Goal: Task Accomplishment & Management: Manage account settings

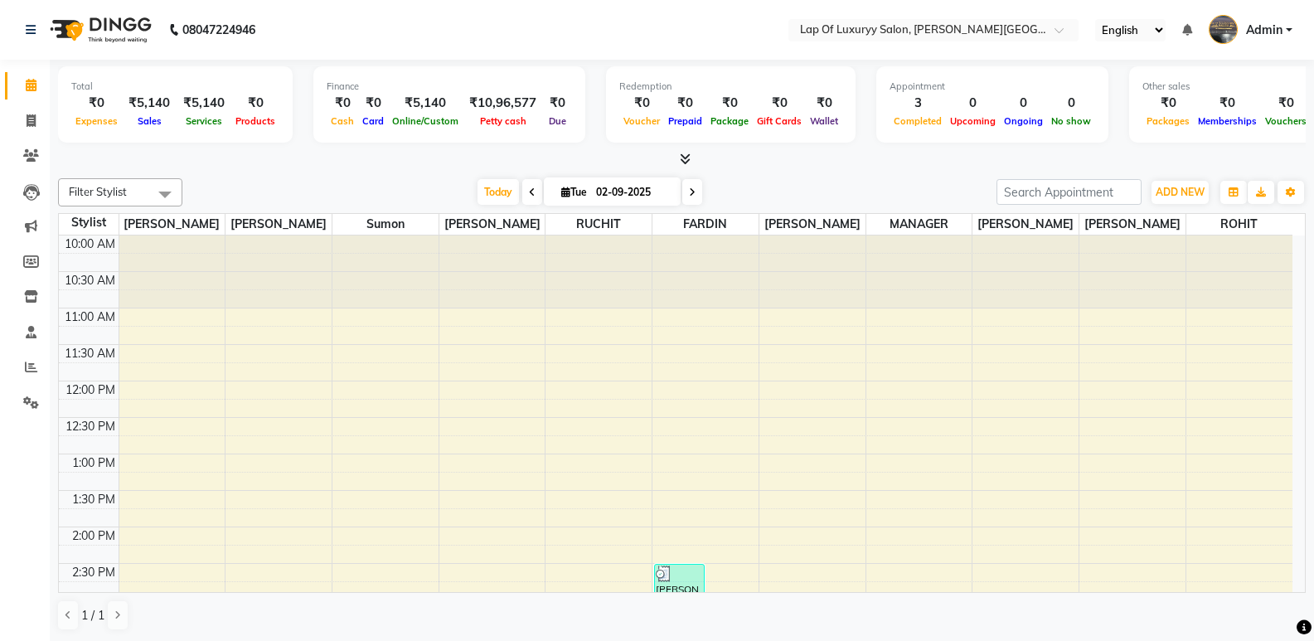
click at [536, 36] on nav "08047224946 Select Location × Lap Of Luxuryy Salon, [PERSON_NAME] Nagar English…" at bounding box center [657, 30] width 1314 height 60
click at [41, 291] on span at bounding box center [31, 297] width 29 height 19
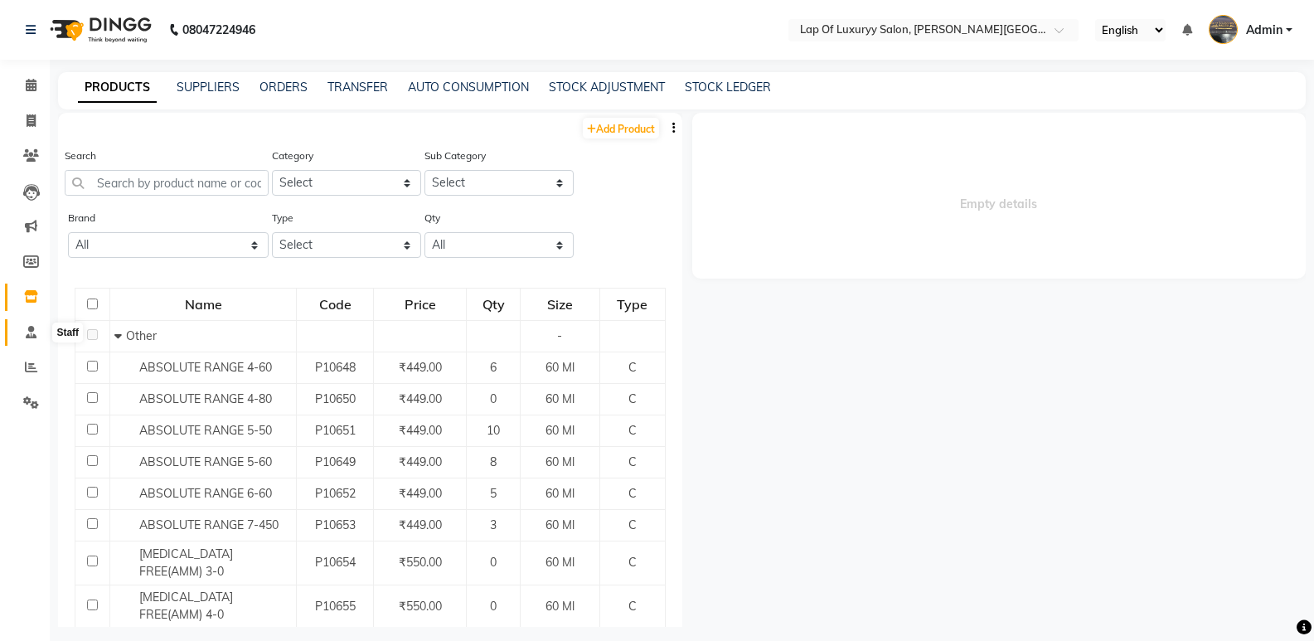
click at [30, 334] on icon at bounding box center [31, 332] width 11 height 12
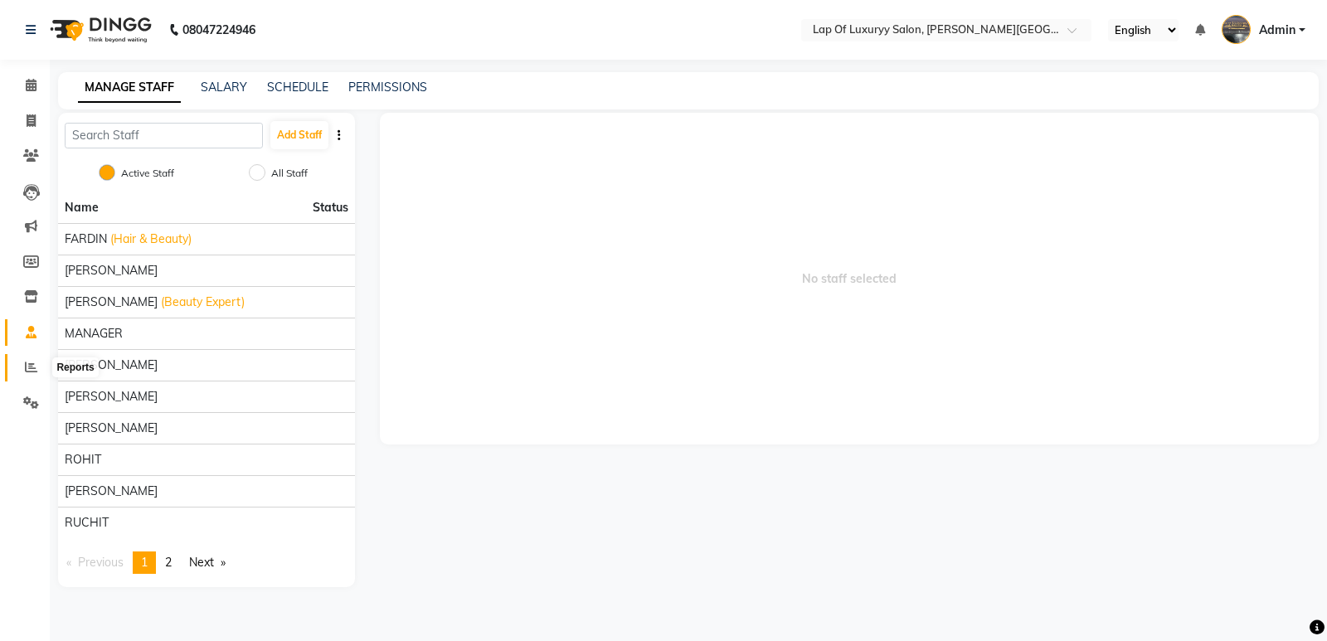
click at [27, 372] on icon at bounding box center [31, 367] width 12 height 12
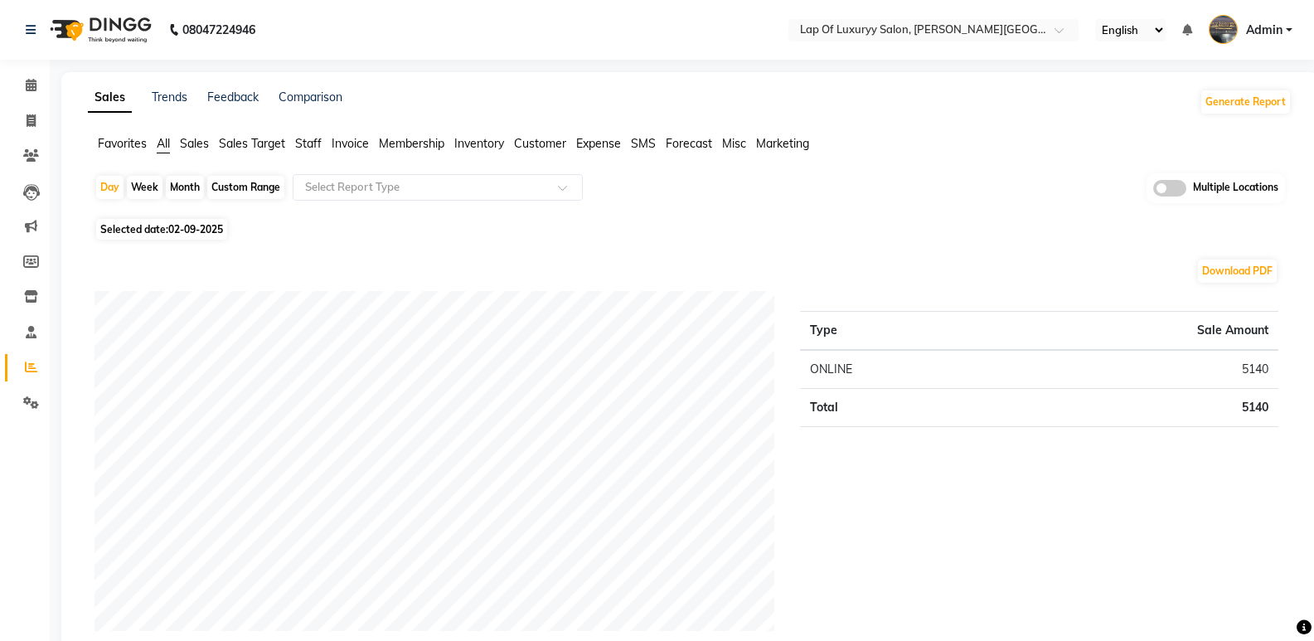
click at [276, 140] on span "Sales Target" at bounding box center [252, 143] width 66 height 15
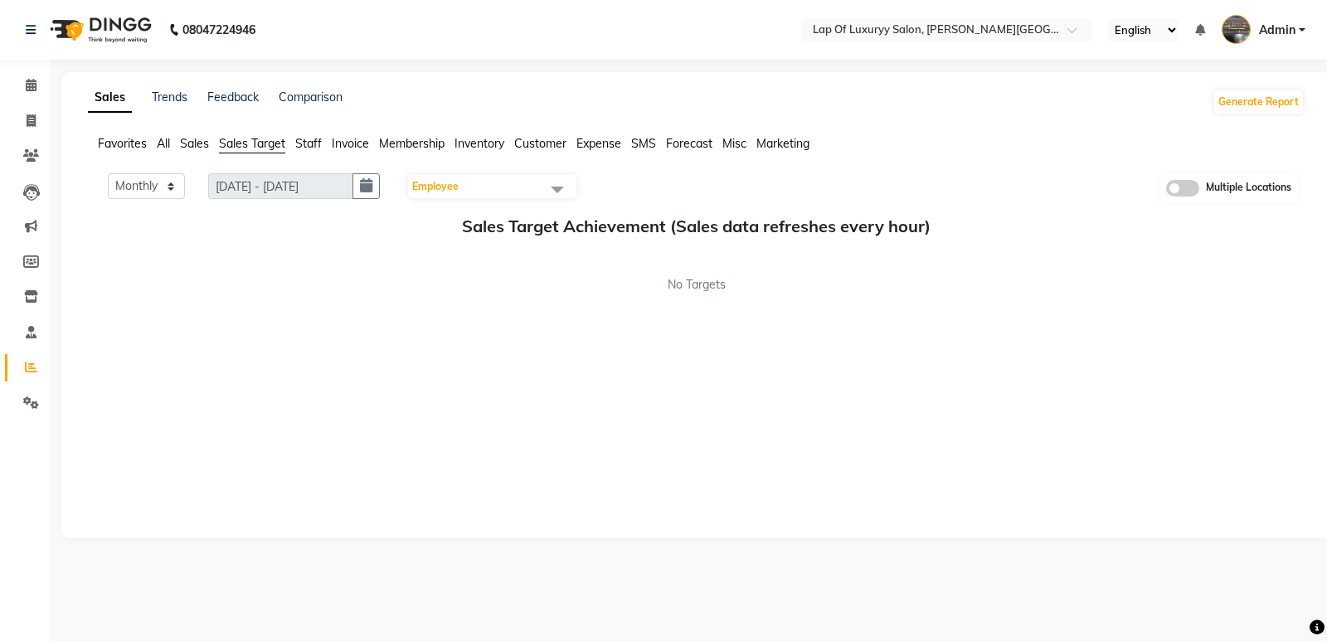
click at [301, 141] on span "Staff" at bounding box center [308, 143] width 27 height 15
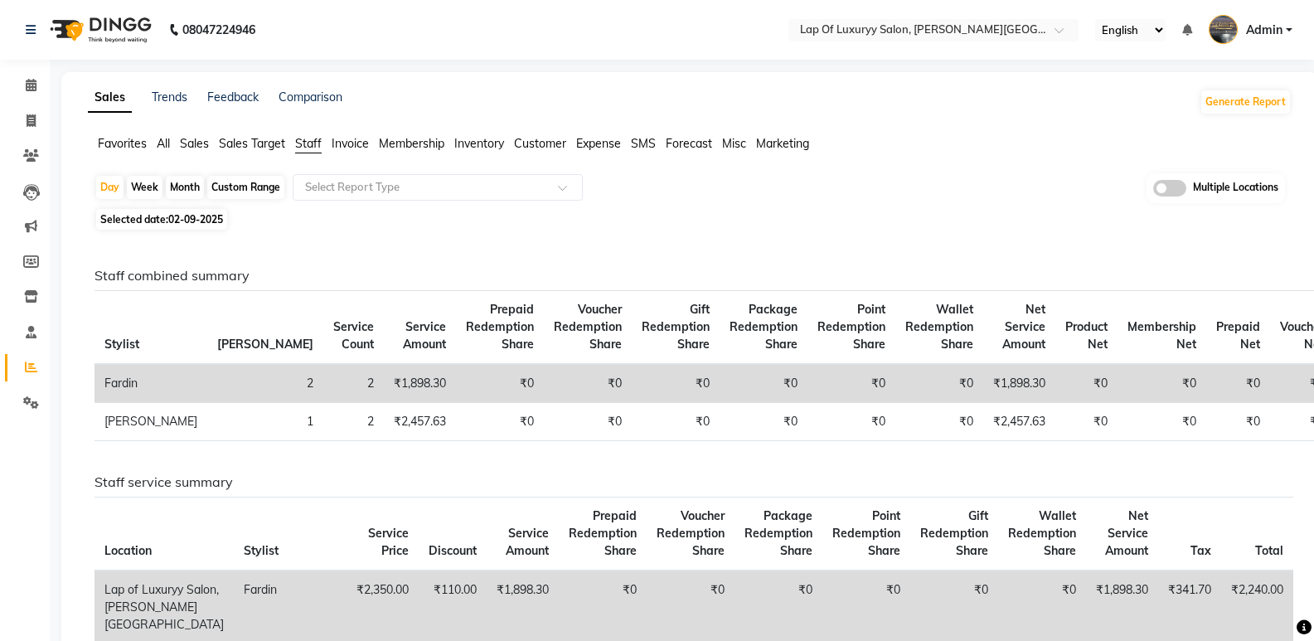
click at [192, 142] on span "Sales" at bounding box center [194, 143] width 29 height 15
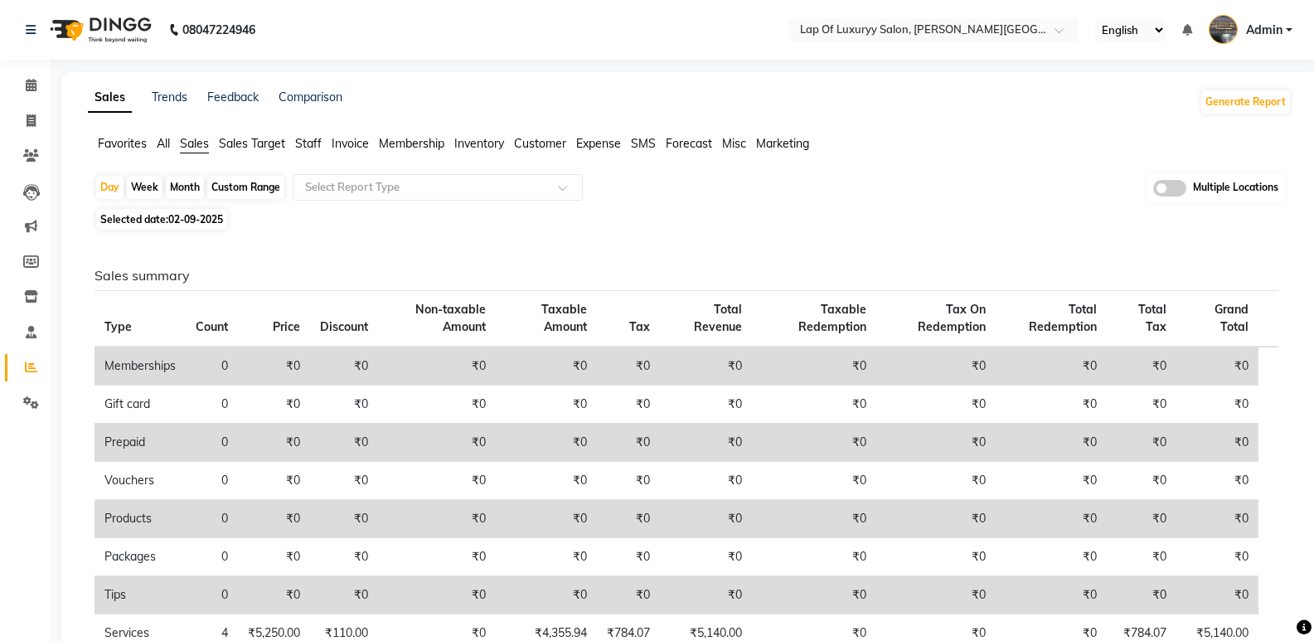
click at [258, 143] on span "Sales Target" at bounding box center [252, 143] width 66 height 15
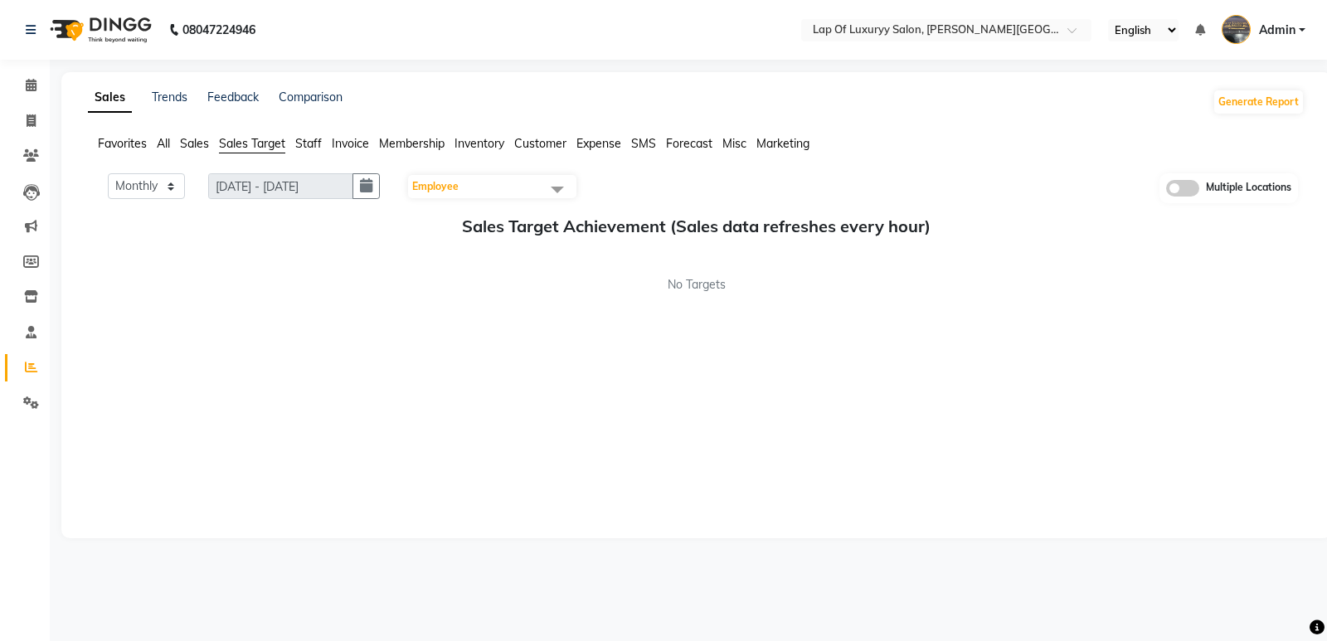
click at [201, 134] on div "Sales Trends Feedback Comparison Generate Report Favorites All Sales Sales Targ…" at bounding box center [695, 305] width 1269 height 466
click at [300, 147] on span "Staff" at bounding box center [308, 143] width 27 height 15
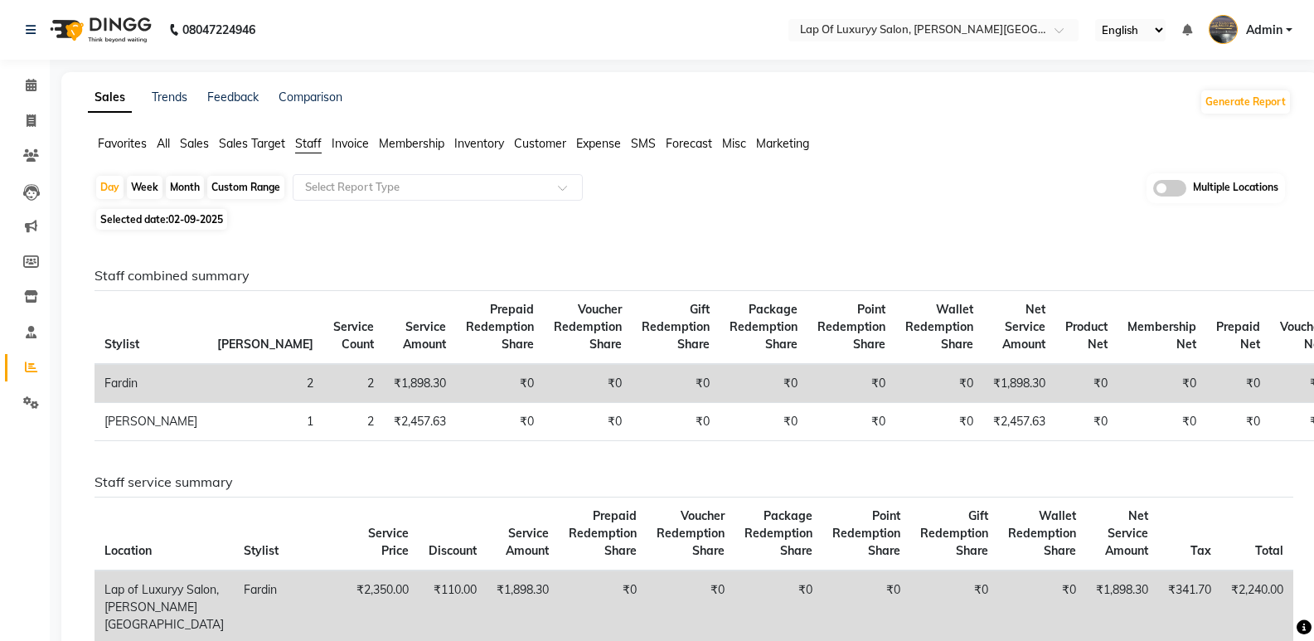
click at [245, 147] on span "Sales Target" at bounding box center [252, 143] width 66 height 15
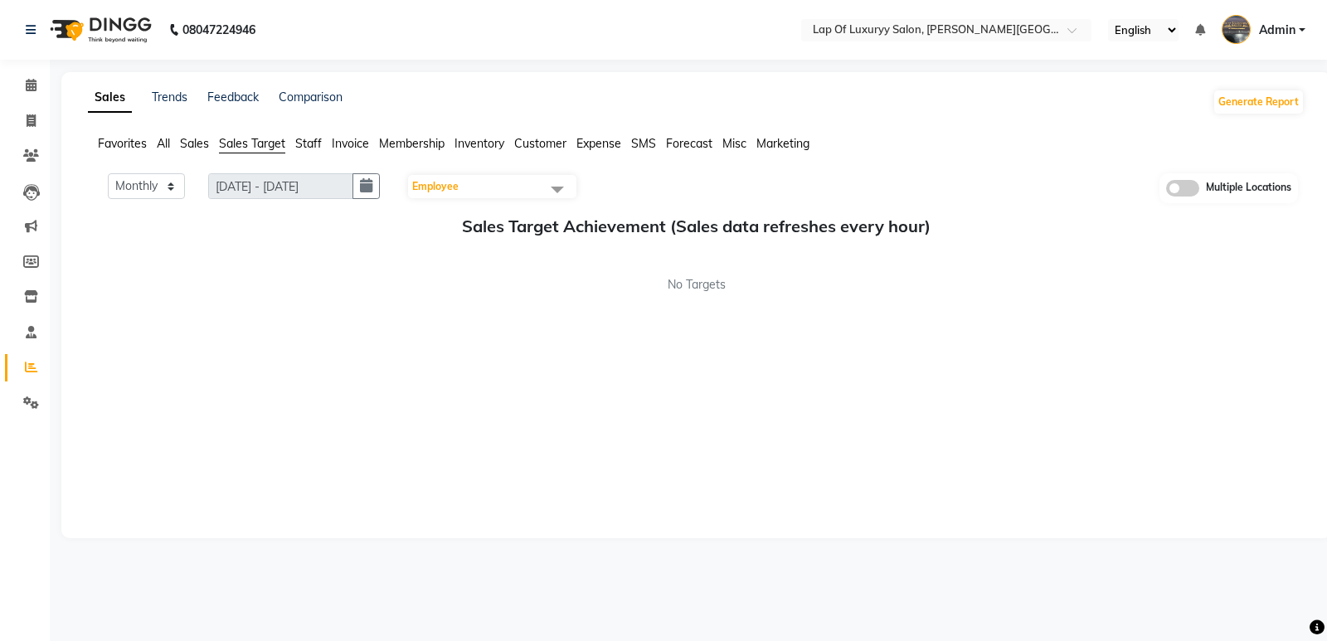
click at [318, 147] on span "Staff" at bounding box center [308, 143] width 27 height 15
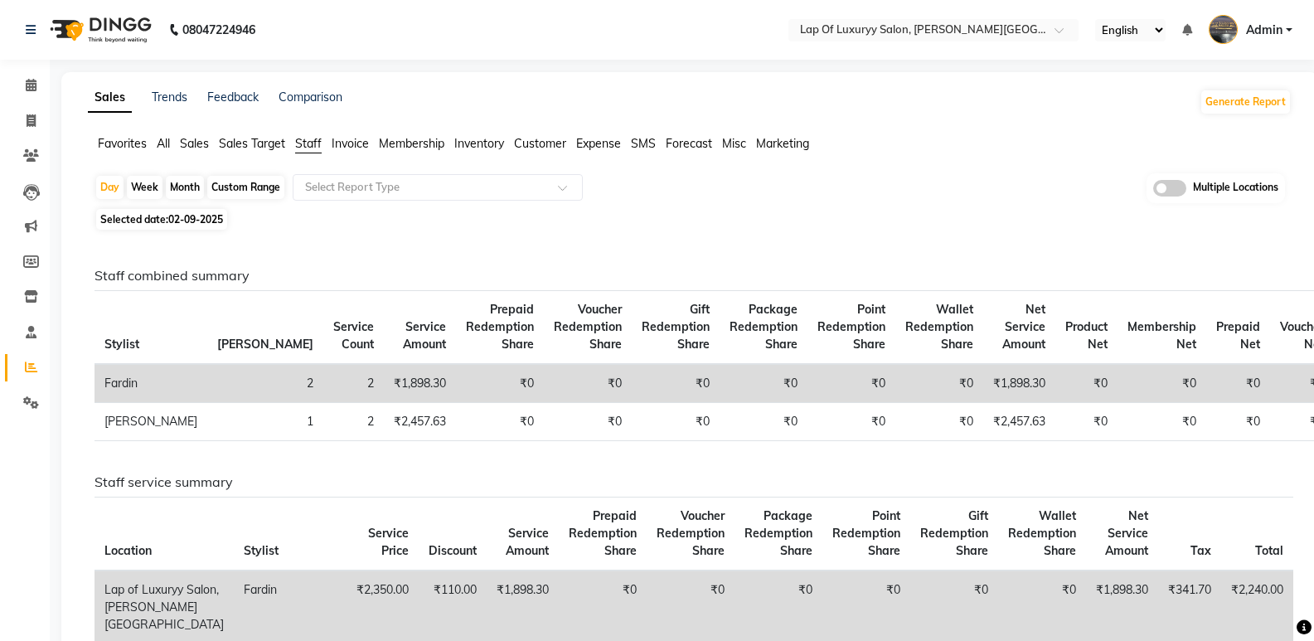
click at [182, 182] on div "Month" at bounding box center [185, 187] width 38 height 23
select select "9"
select select "2025"
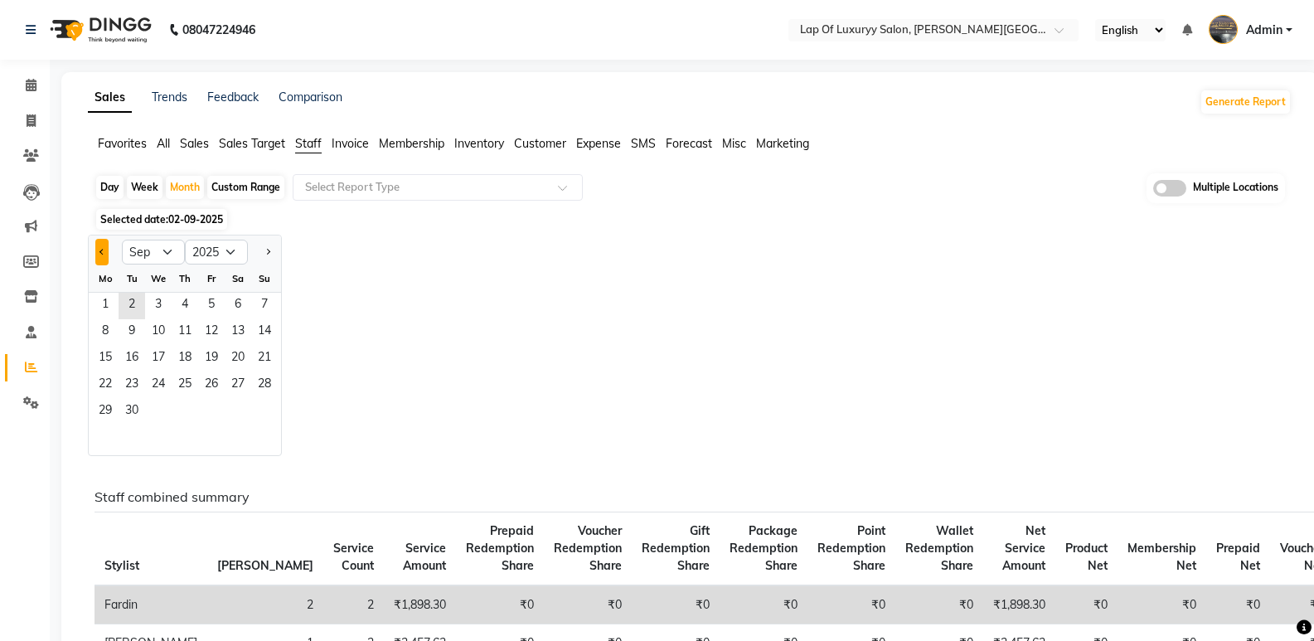
click at [97, 251] on button "Previous month" at bounding box center [101, 252] width 13 height 27
select select "8"
click at [206, 301] on span "1" at bounding box center [211, 306] width 27 height 27
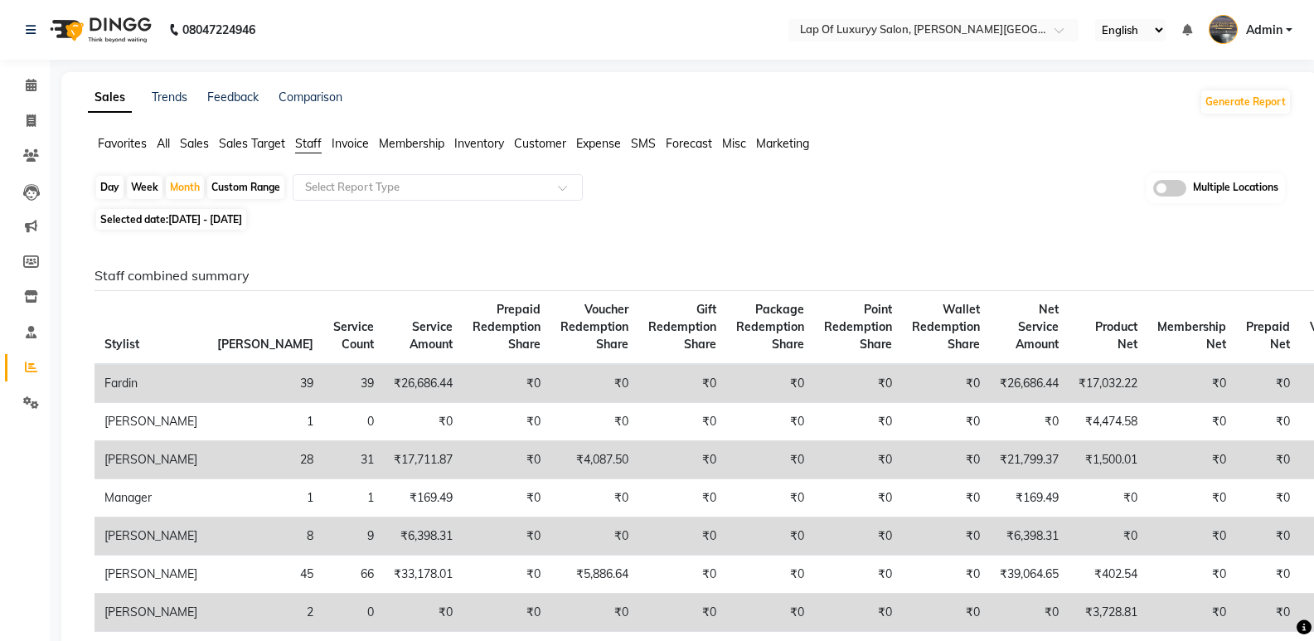
click at [257, 184] on div "Custom Range" at bounding box center [245, 187] width 77 height 23
select select "8"
select select "2025"
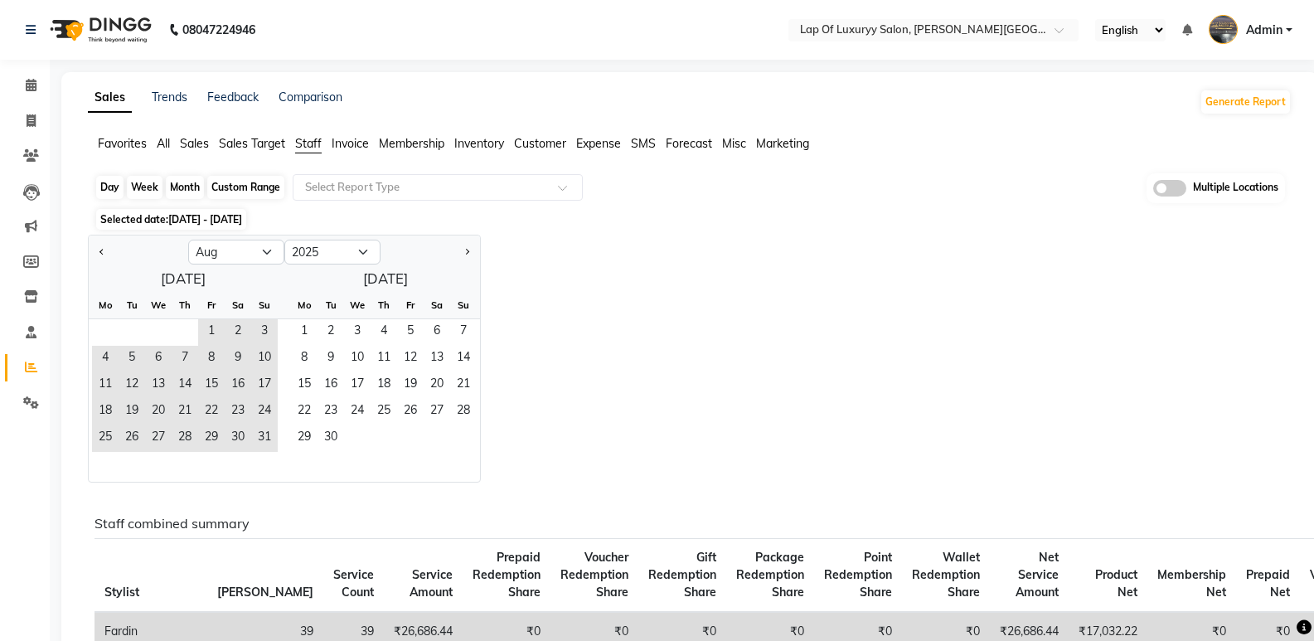
click at [257, 184] on div "Custom Range" at bounding box center [245, 187] width 77 height 23
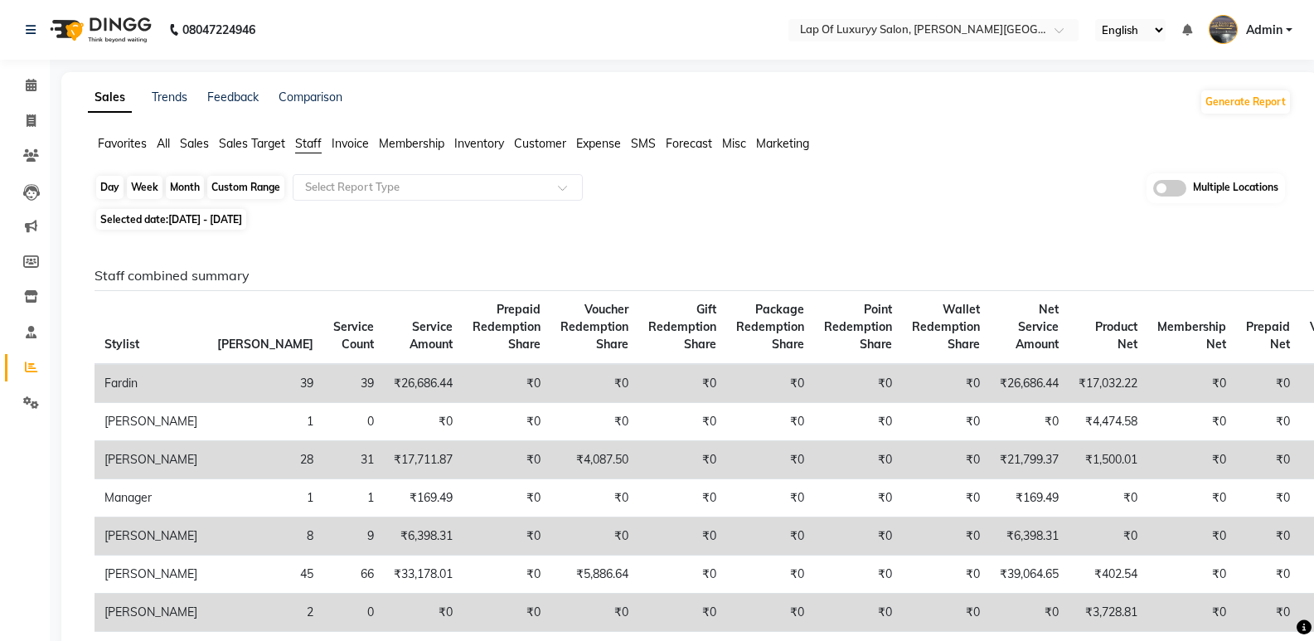
click at [257, 184] on div "Custom Range" at bounding box center [245, 187] width 77 height 23
select select "8"
select select "2025"
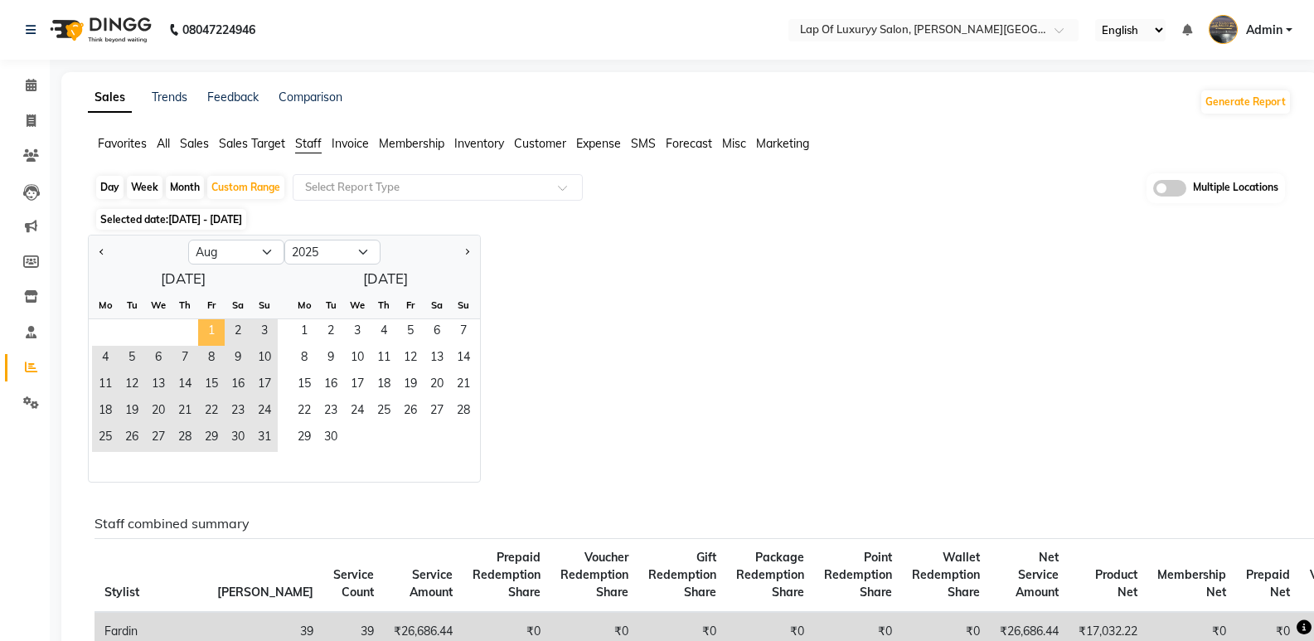
click at [206, 328] on span "1" at bounding box center [211, 332] width 27 height 27
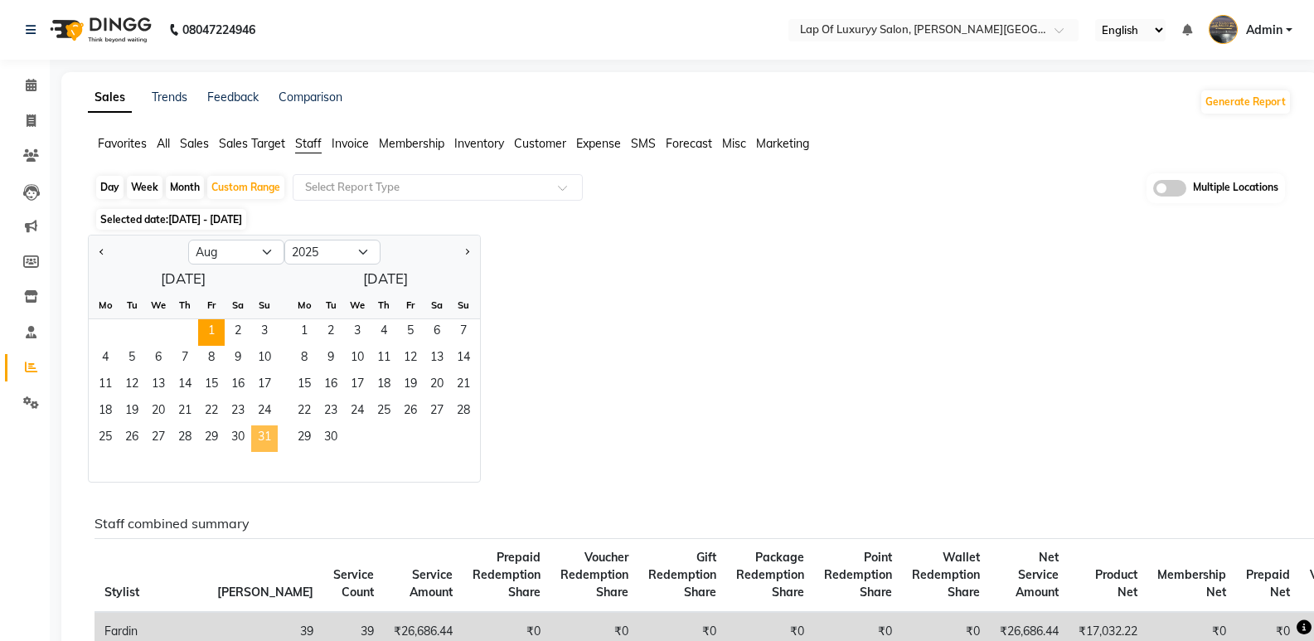
click at [262, 449] on span "31" at bounding box center [264, 438] width 27 height 27
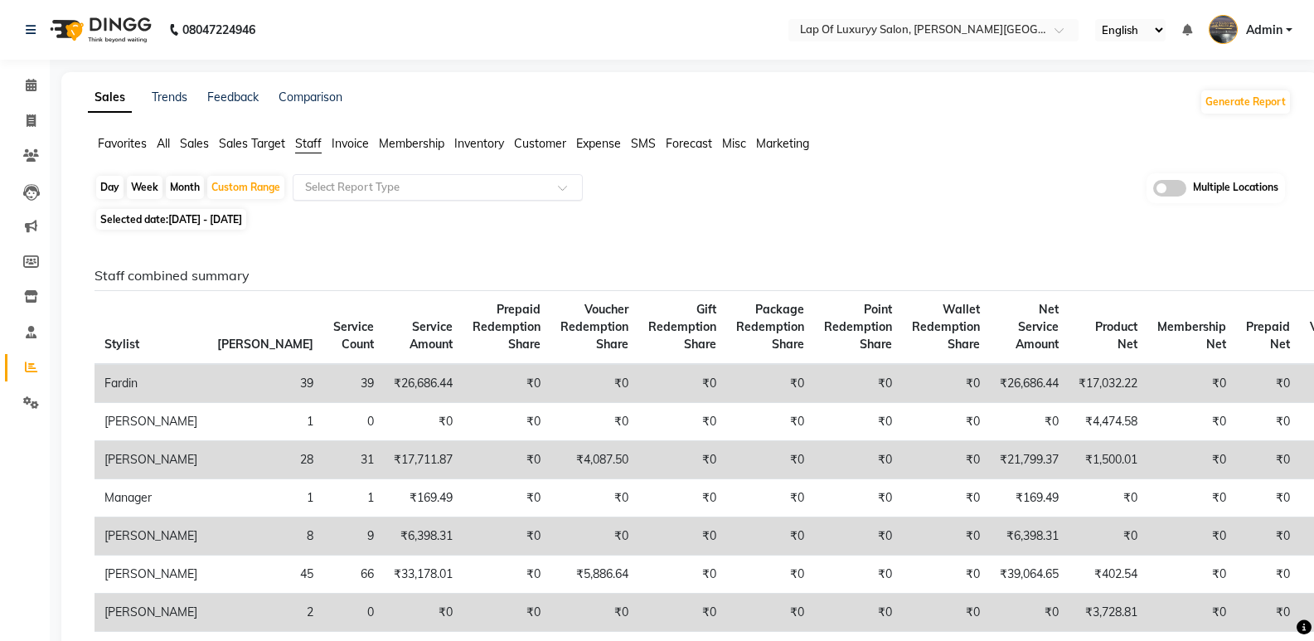
click at [373, 193] on input "text" at bounding box center [421, 187] width 239 height 17
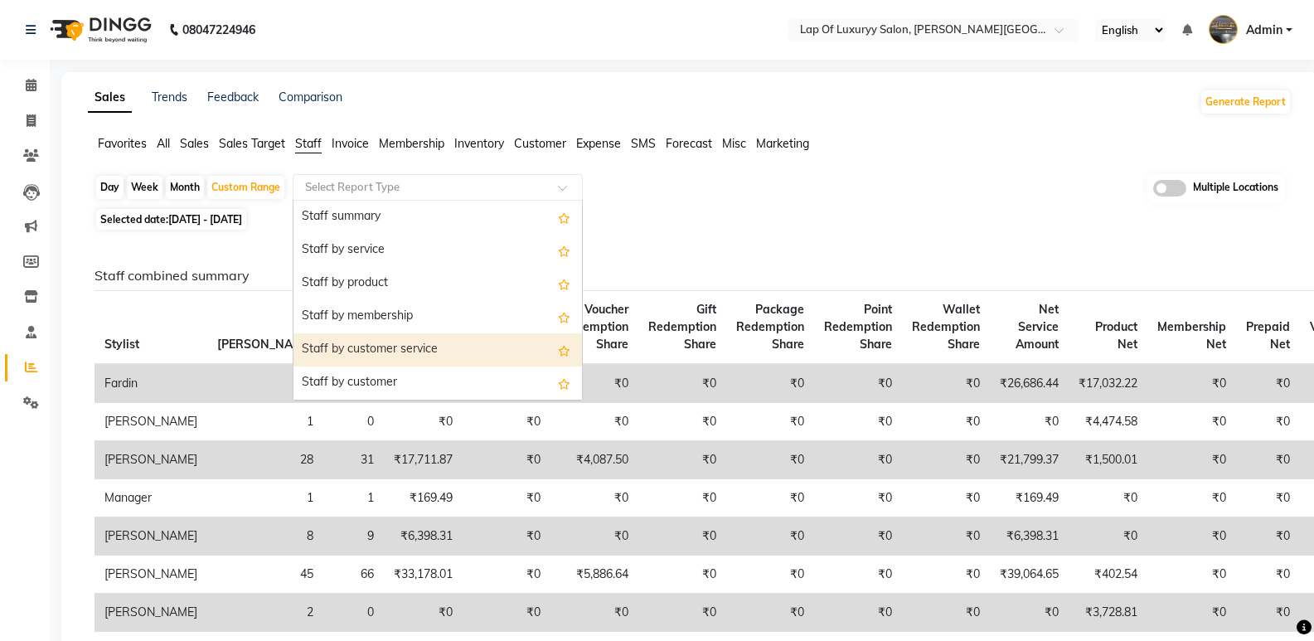
click at [451, 343] on div "Staff by customer service" at bounding box center [437, 349] width 289 height 33
select select "full_report"
select select "csv"
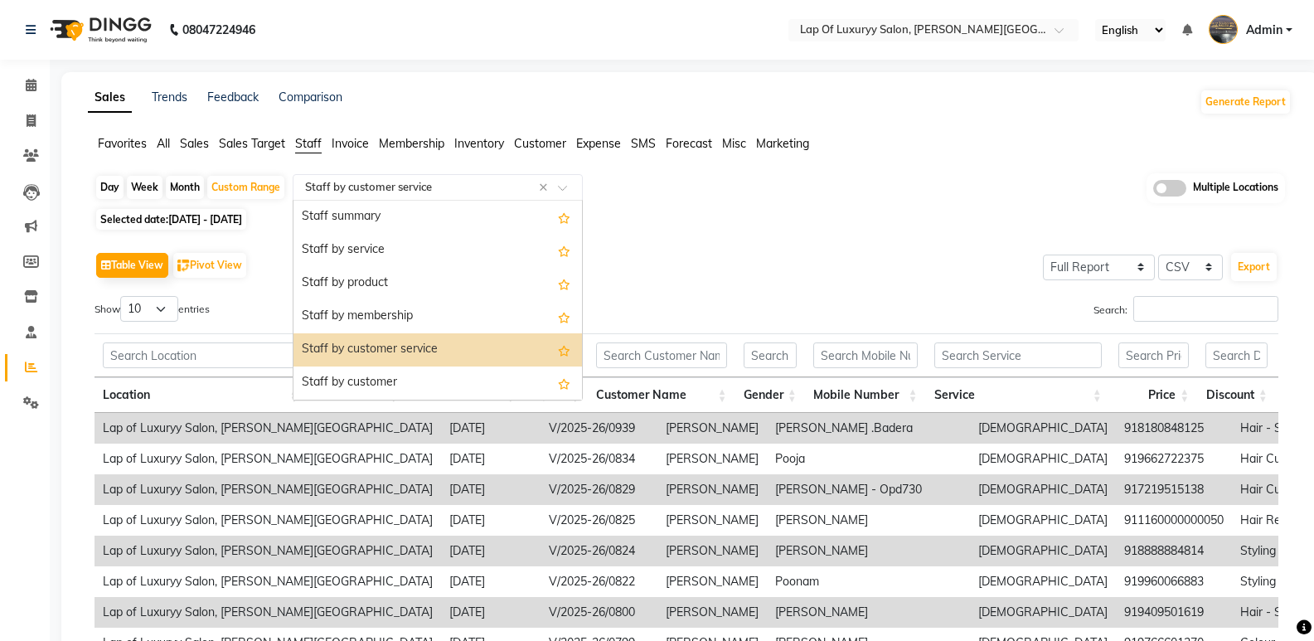
click at [412, 176] on div "Select Report Type × Staff by customer service ×" at bounding box center [438, 187] width 290 height 27
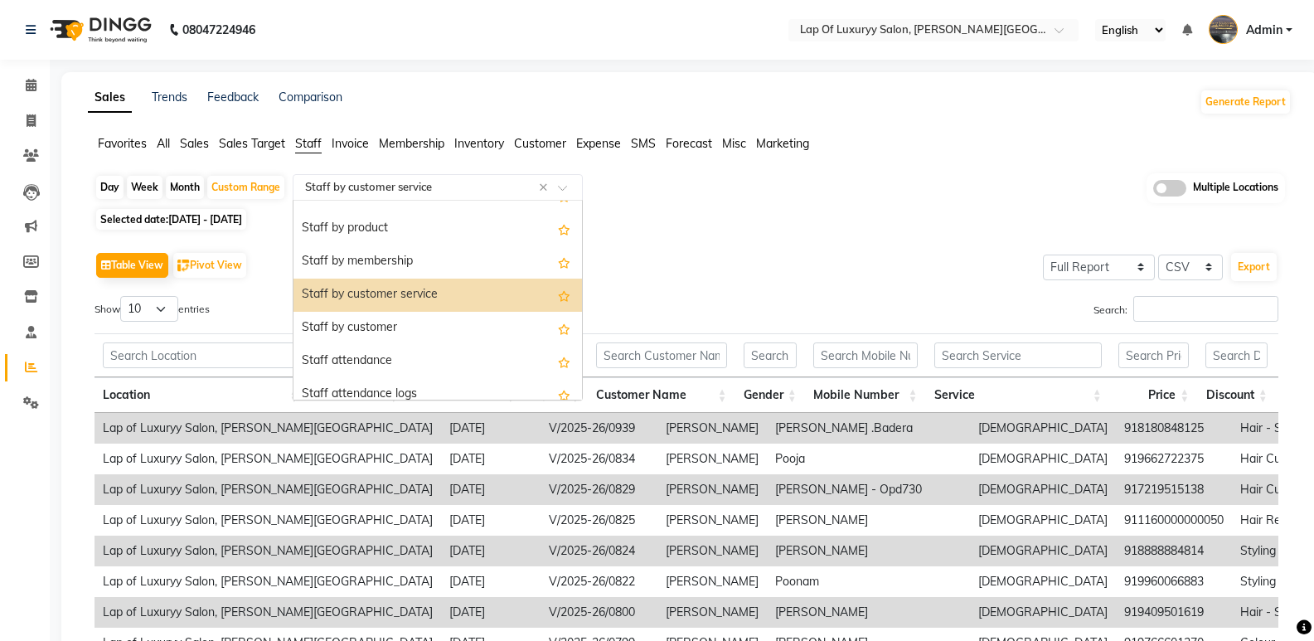
scroll to position [166, 0]
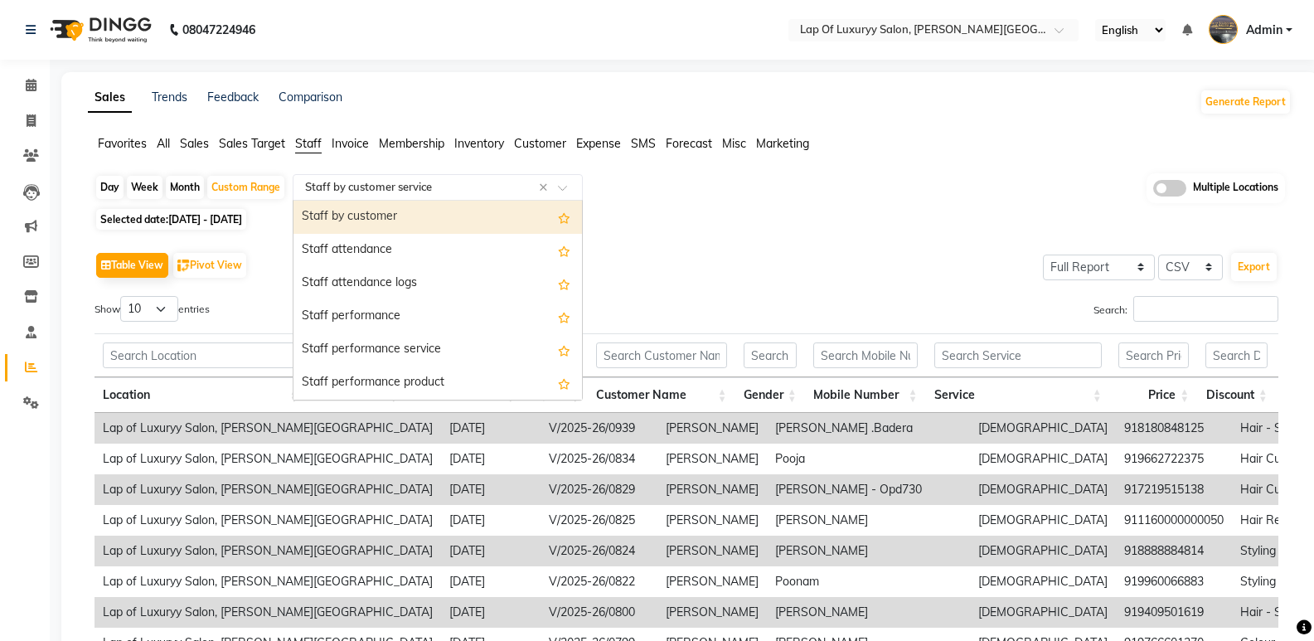
click at [386, 214] on div "Staff by customer" at bounding box center [437, 217] width 289 height 33
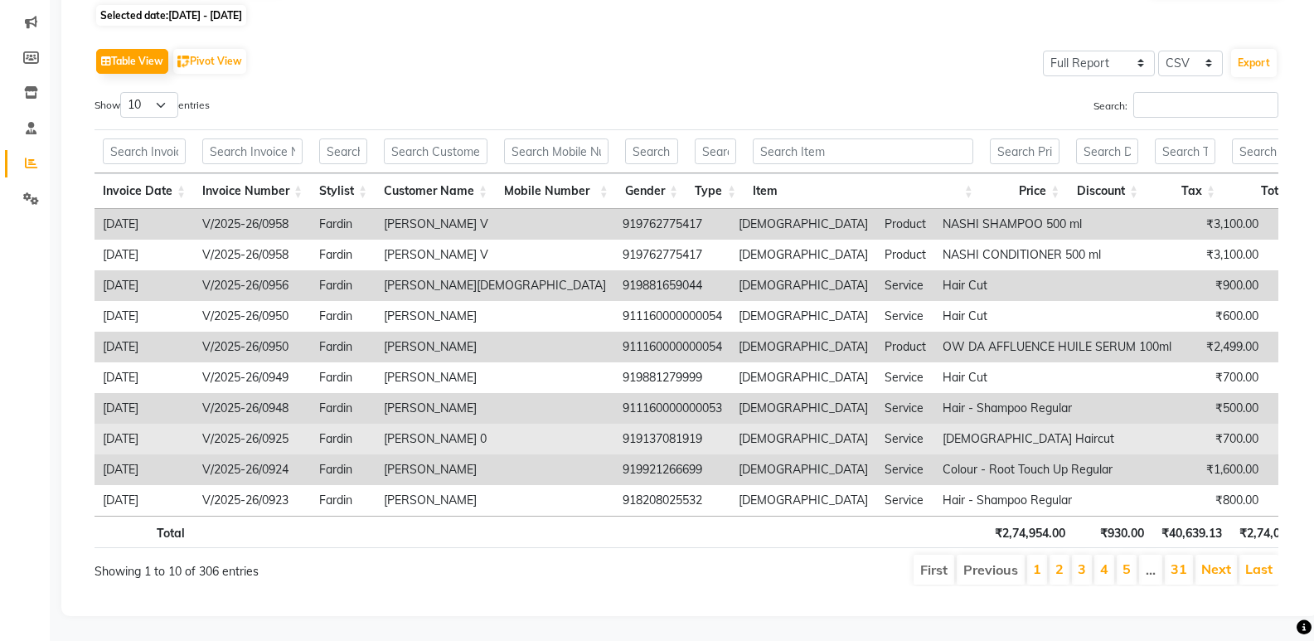
scroll to position [63, 0]
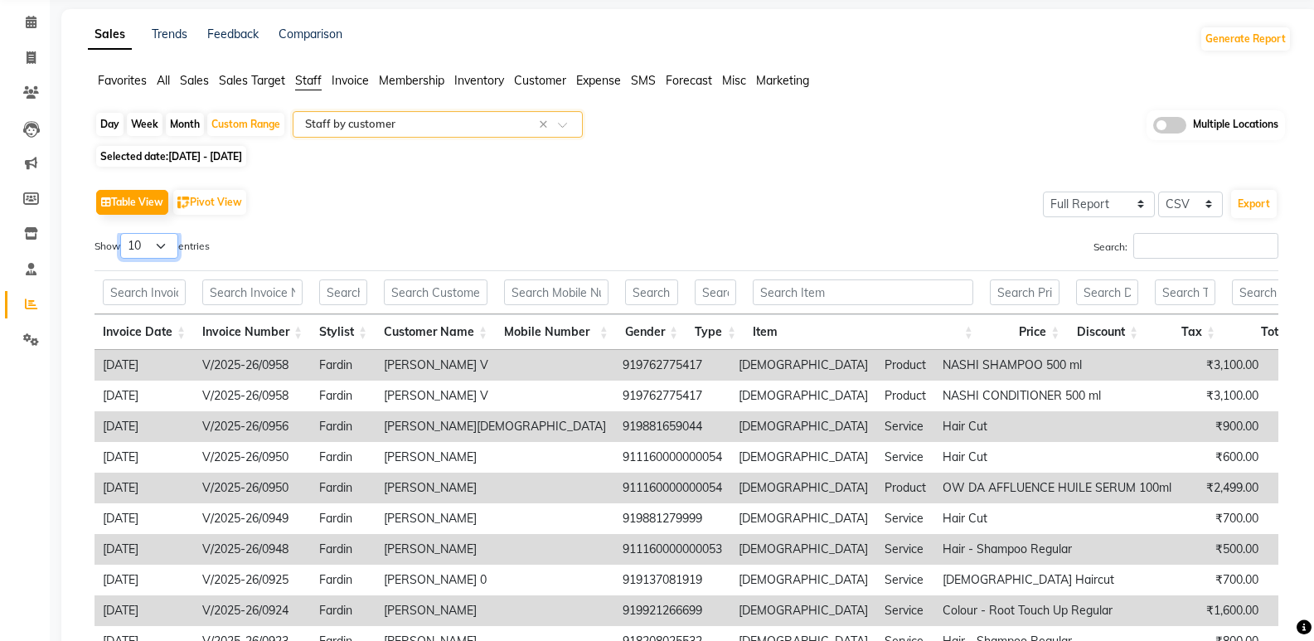
click at [166, 240] on select "10 25 50 100" at bounding box center [149, 246] width 58 height 26
select select "100"
click at [123, 233] on select "10 25 50 100" at bounding box center [149, 246] width 58 height 26
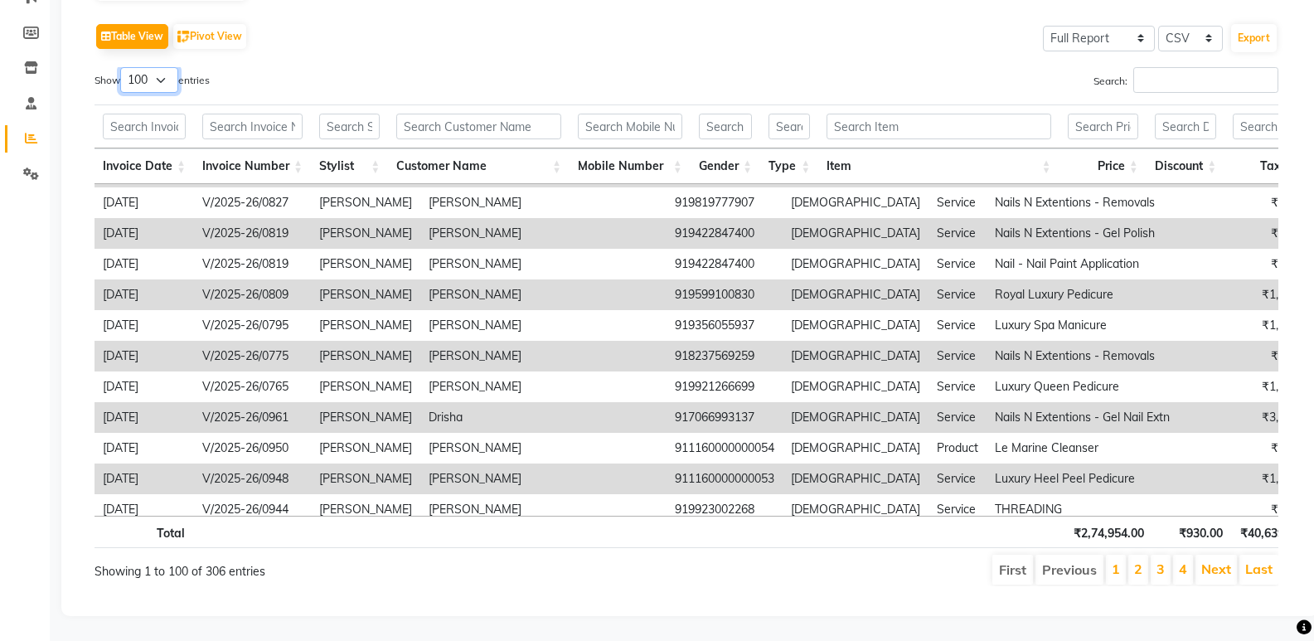
scroll to position [2748, 0]
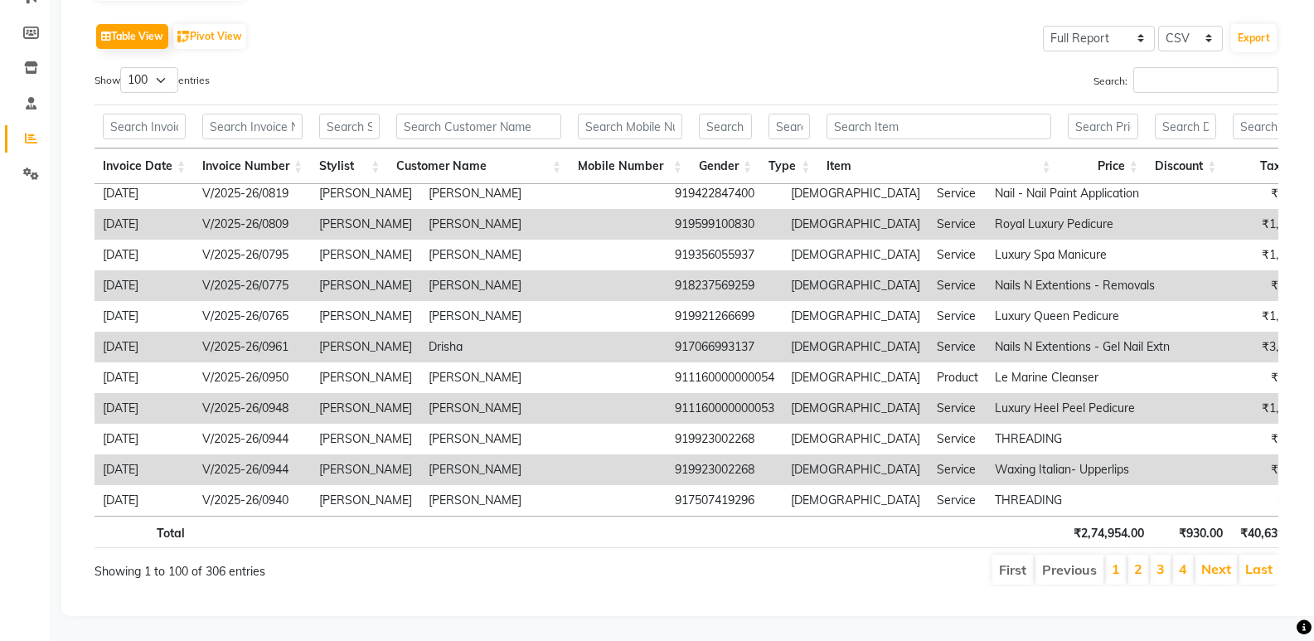
click at [1086, 559] on li "Previous" at bounding box center [1070, 570] width 68 height 30
click at [1264, 560] on link "Last" at bounding box center [1258, 568] width 27 height 17
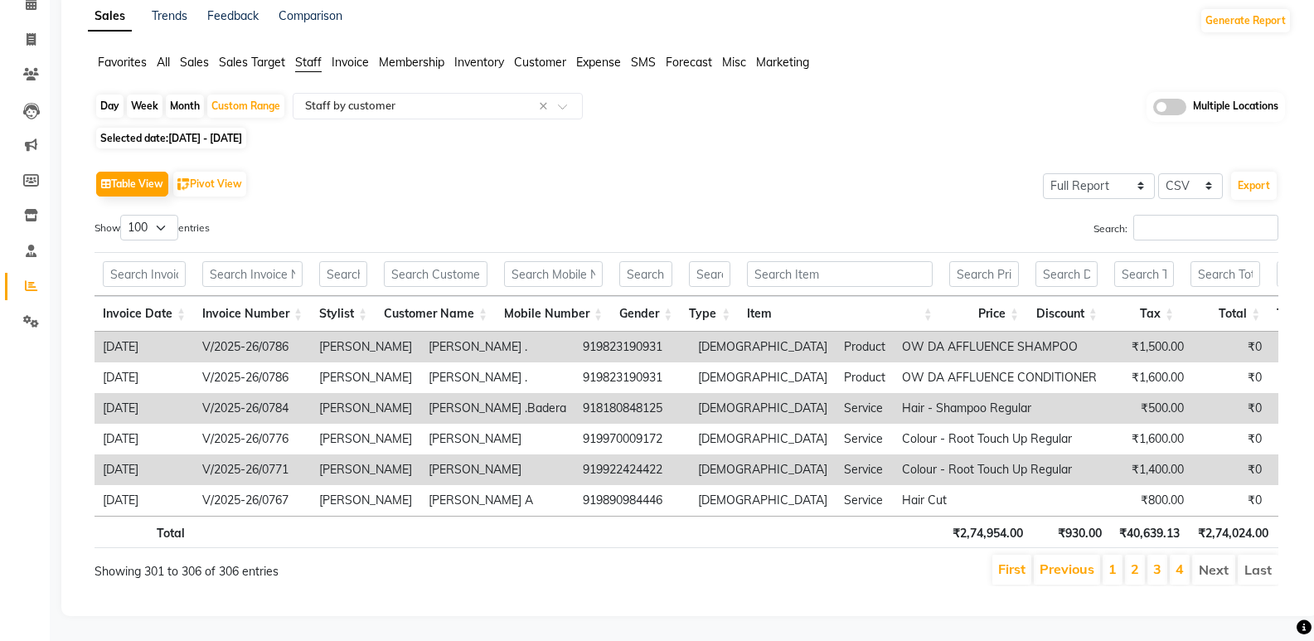
scroll to position [106, 0]
click at [179, 189] on div "Table View Pivot View Select Full Report Filtered Report Select CSV PDF Export …" at bounding box center [687, 377] width 1184 height 420
click at [172, 215] on select "10 25 50 100" at bounding box center [149, 228] width 58 height 26
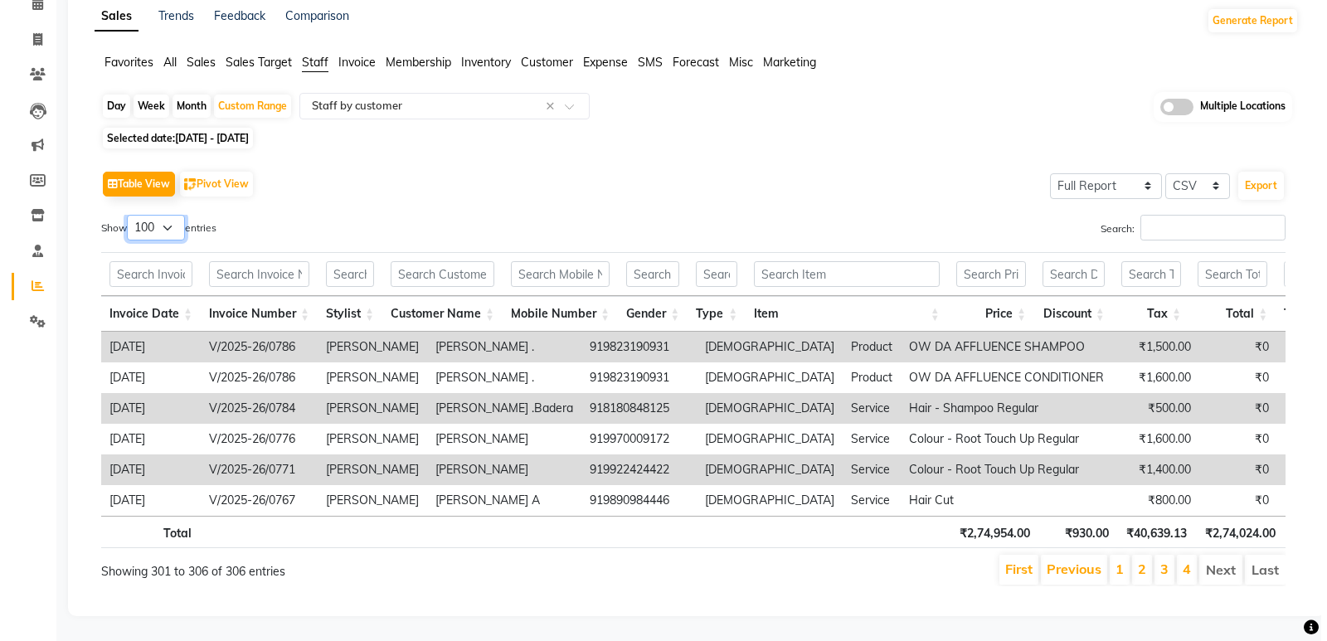
scroll to position [0, 0]
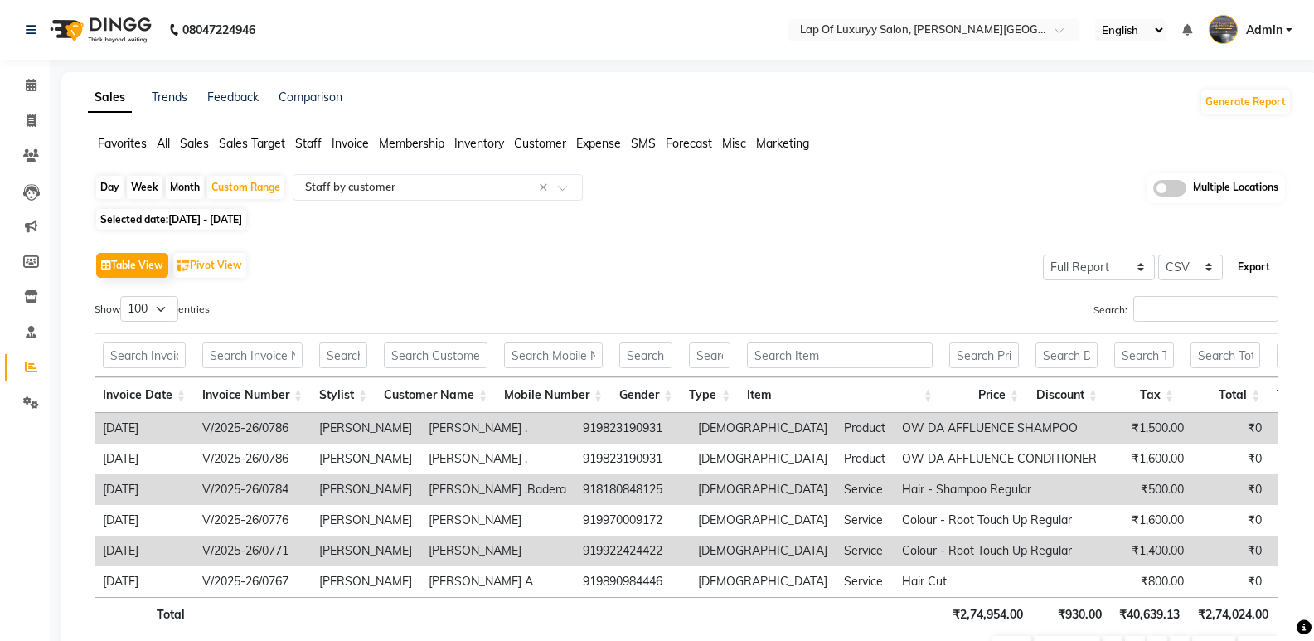
click at [1262, 261] on button "Export" at bounding box center [1254, 267] width 46 height 28
click at [36, 92] on span at bounding box center [31, 85] width 29 height 19
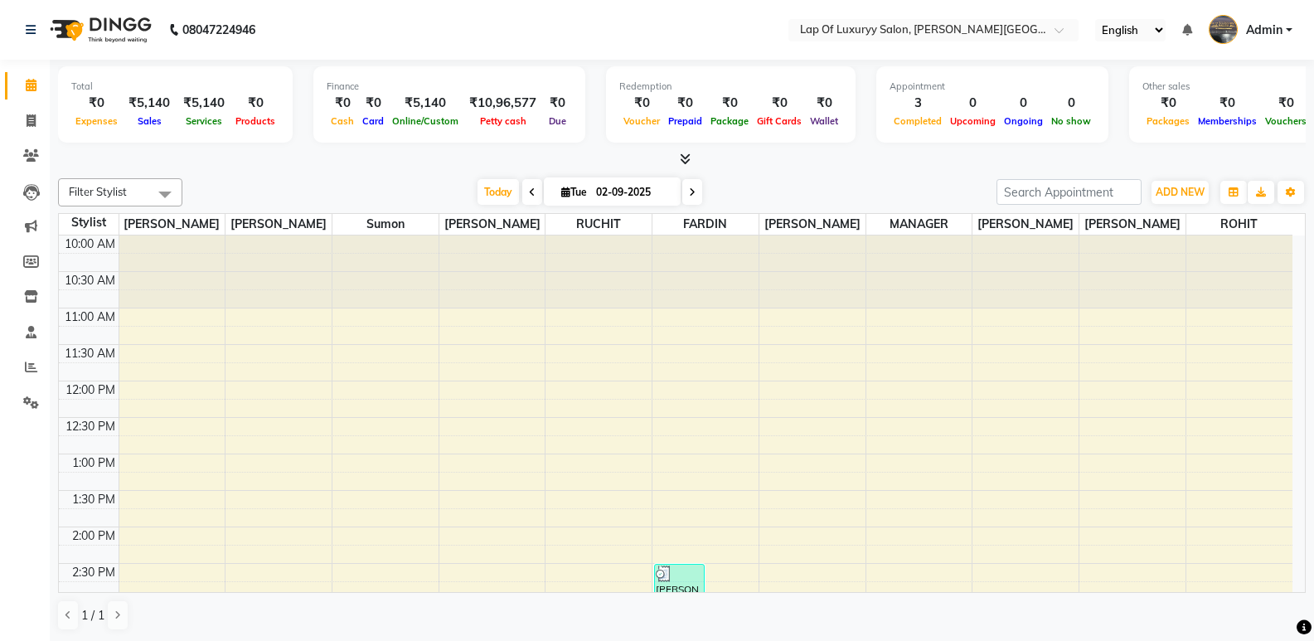
click at [1289, 28] on link "Admin" at bounding box center [1251, 30] width 84 height 27
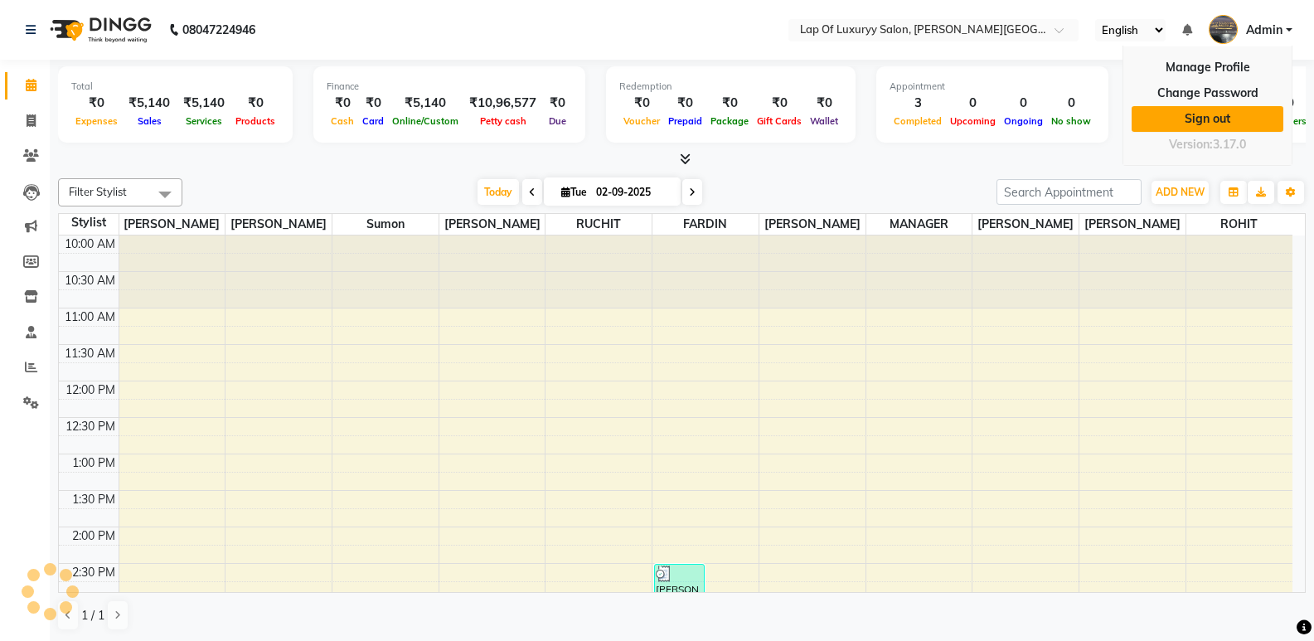
click at [1222, 123] on link "Sign out" at bounding box center [1208, 119] width 152 height 26
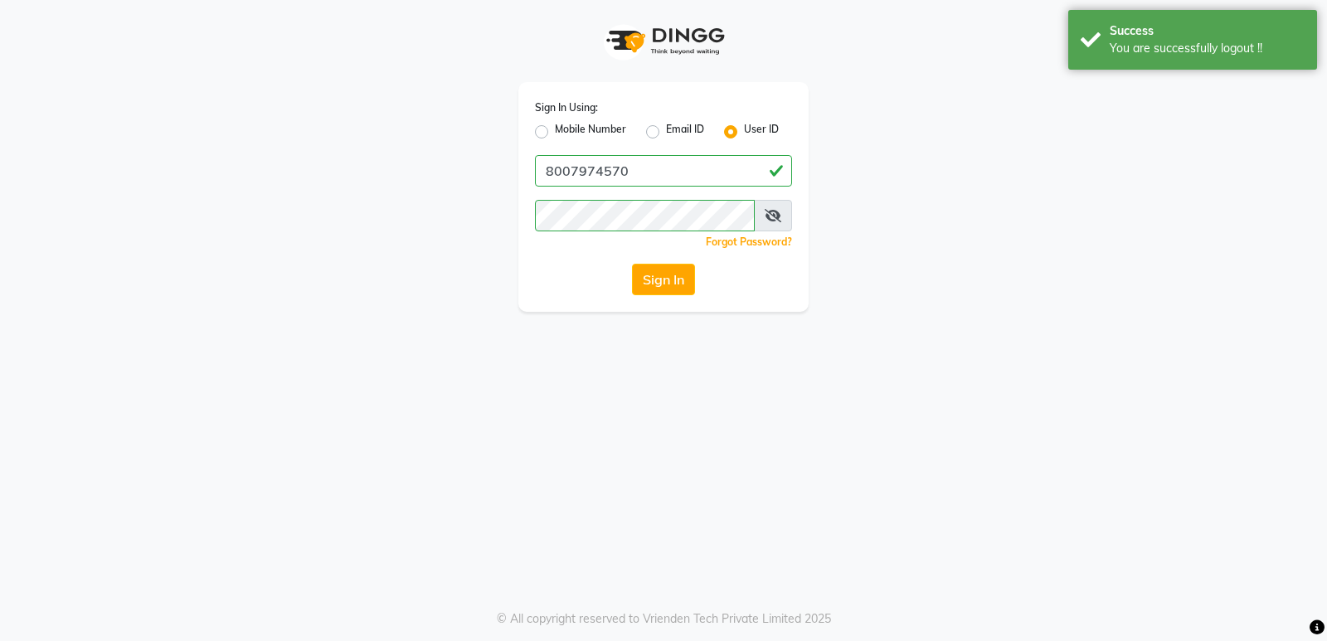
click at [555, 133] on label "Mobile Number" at bounding box center [590, 132] width 71 height 20
click at [555, 133] on input "Mobile Number" at bounding box center [560, 127] width 11 height 11
radio input "true"
radio input "false"
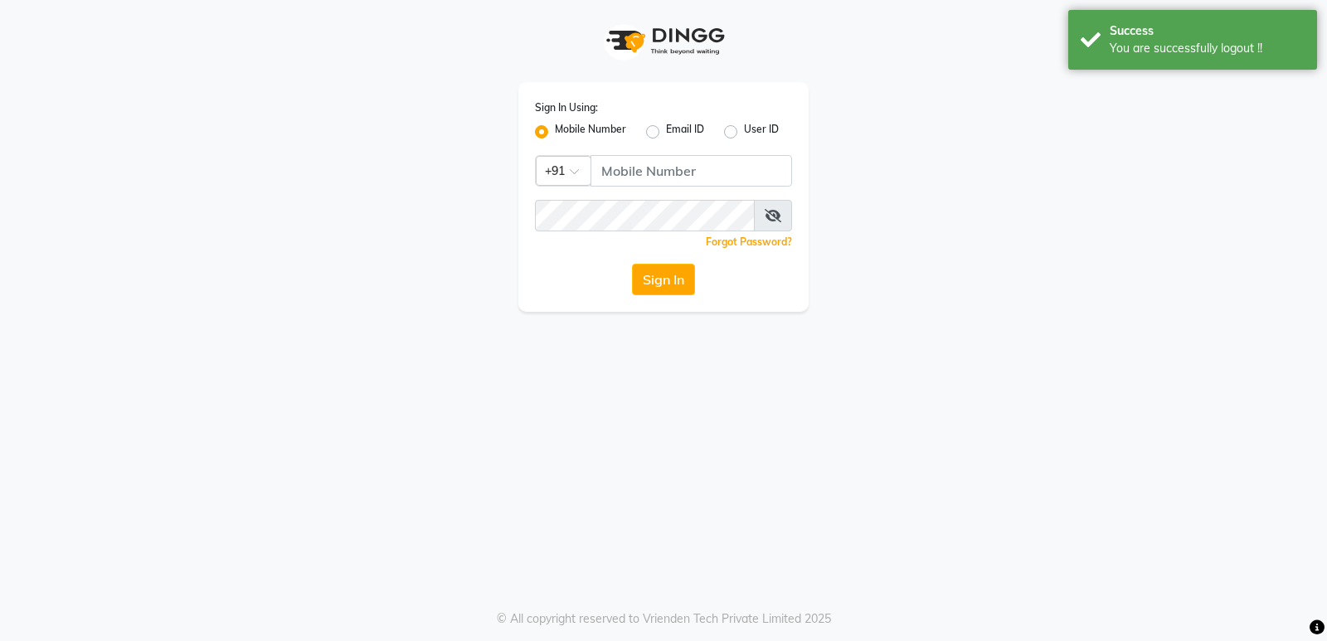
click at [667, 144] on div "Sign In Using: Mobile Number Email ID User ID Country Code × +91 Remember me Fo…" at bounding box center [663, 197] width 290 height 230
click at [659, 162] on input "Username" at bounding box center [690, 171] width 201 height 32
type input "7"
type input "9854547373"
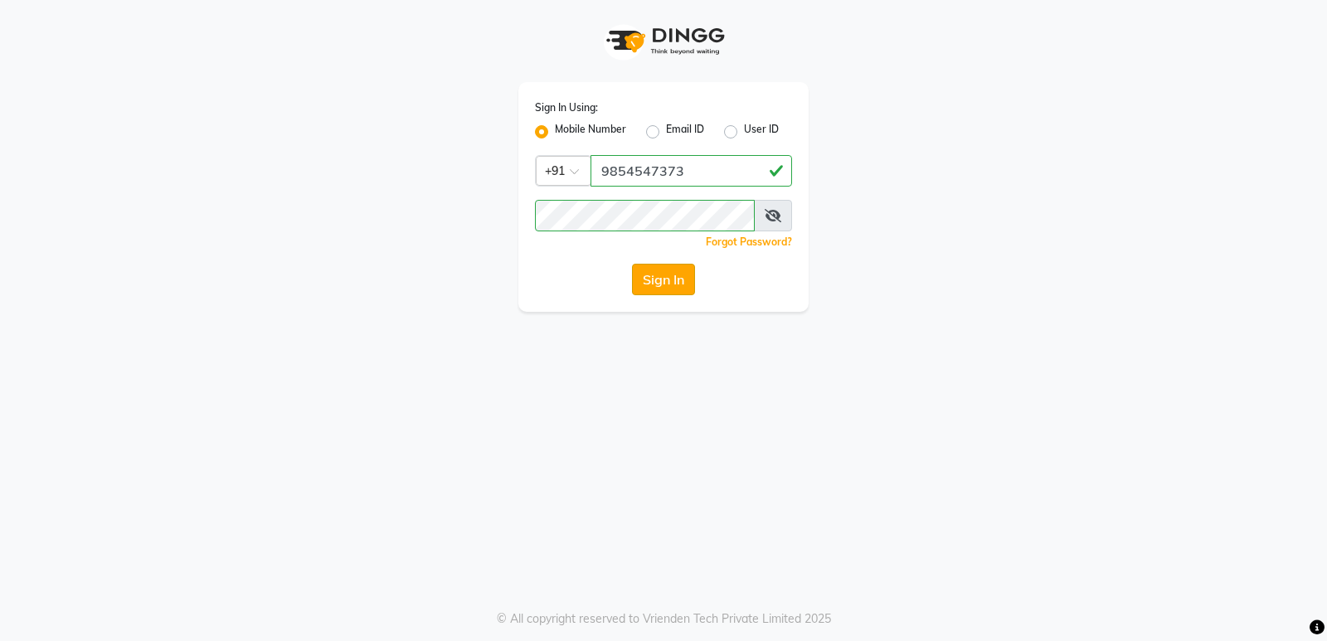
click at [666, 275] on button "Sign In" at bounding box center [663, 280] width 63 height 32
